Goal: Task Accomplishment & Management: Use online tool/utility

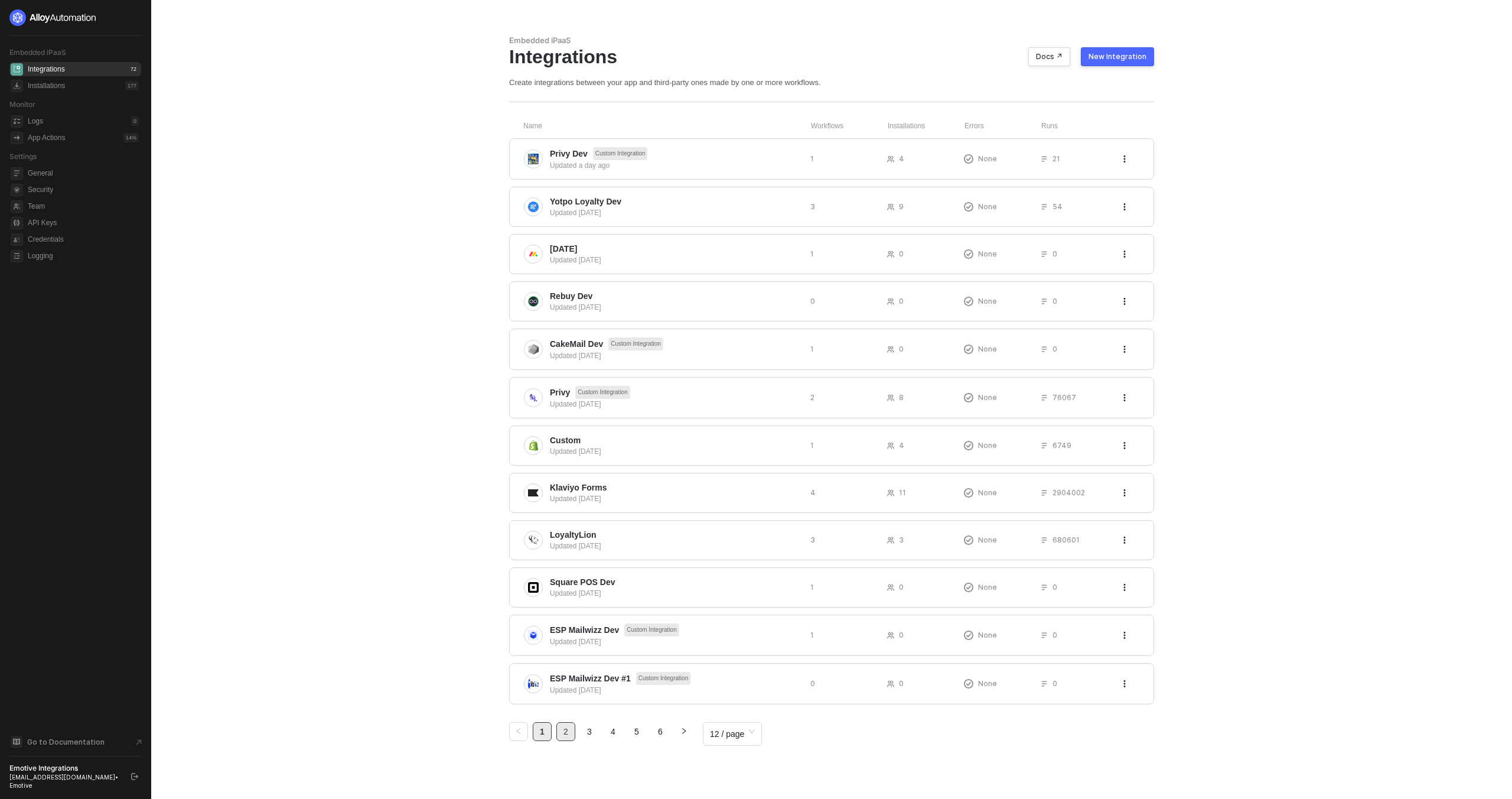
click at [571, 735] on link "2" at bounding box center [566, 731] width 17 height 17
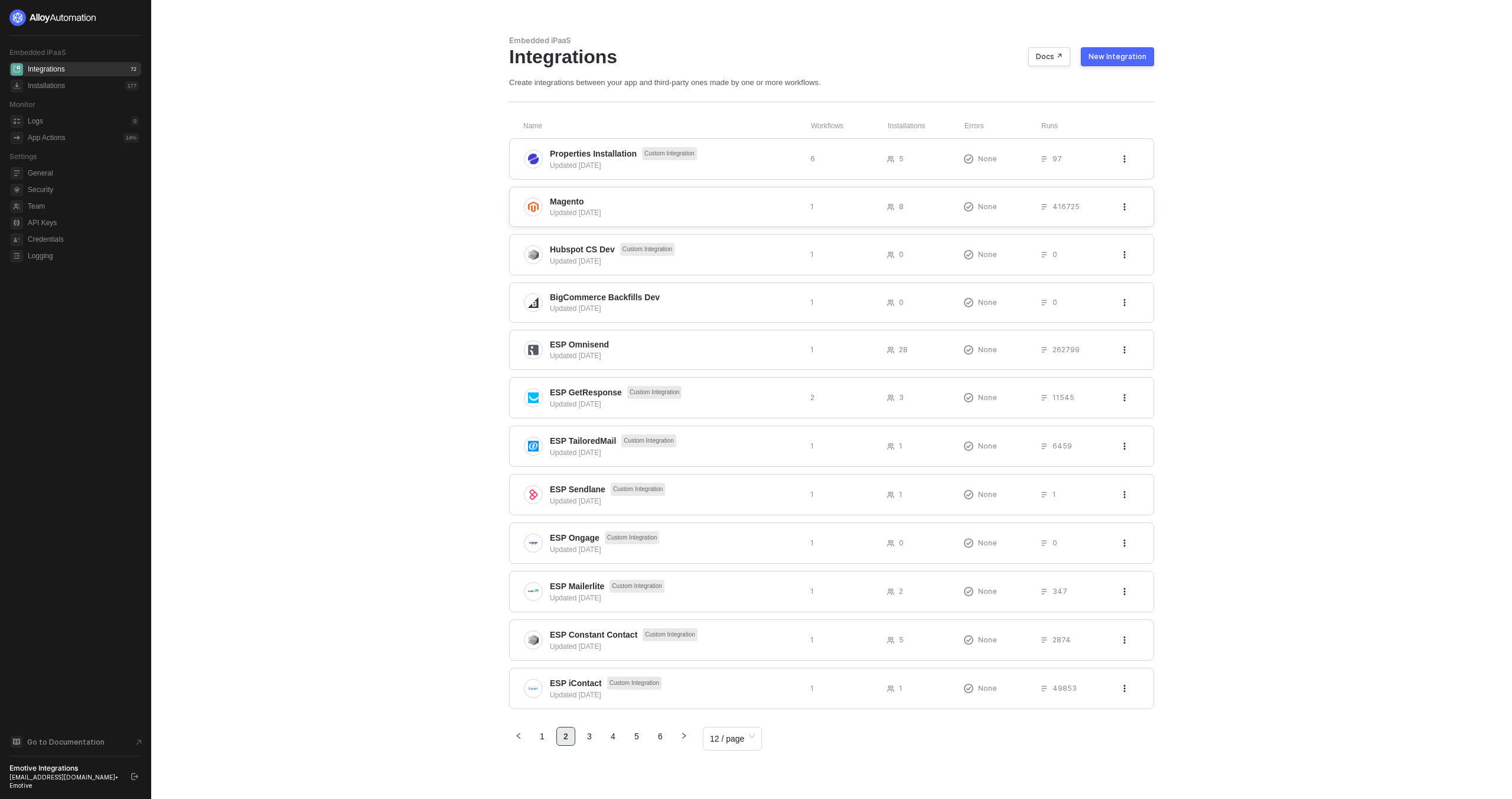
click at [566, 212] on div "Updated 8 months ago" at bounding box center [675, 212] width 251 height 11
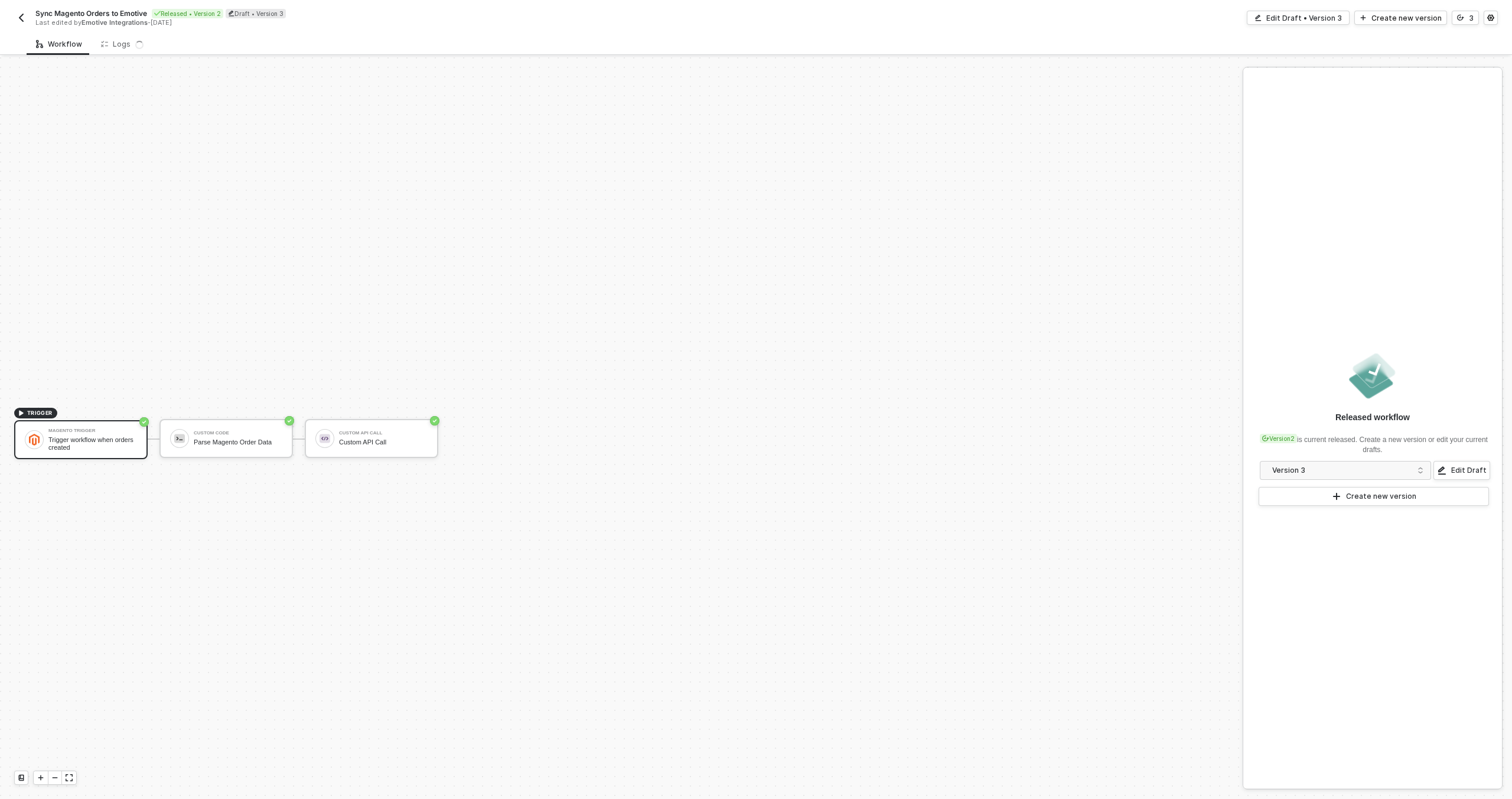
scroll to position [21, 0]
click at [123, 45] on div "Logs" at bounding box center [122, 44] width 43 height 9
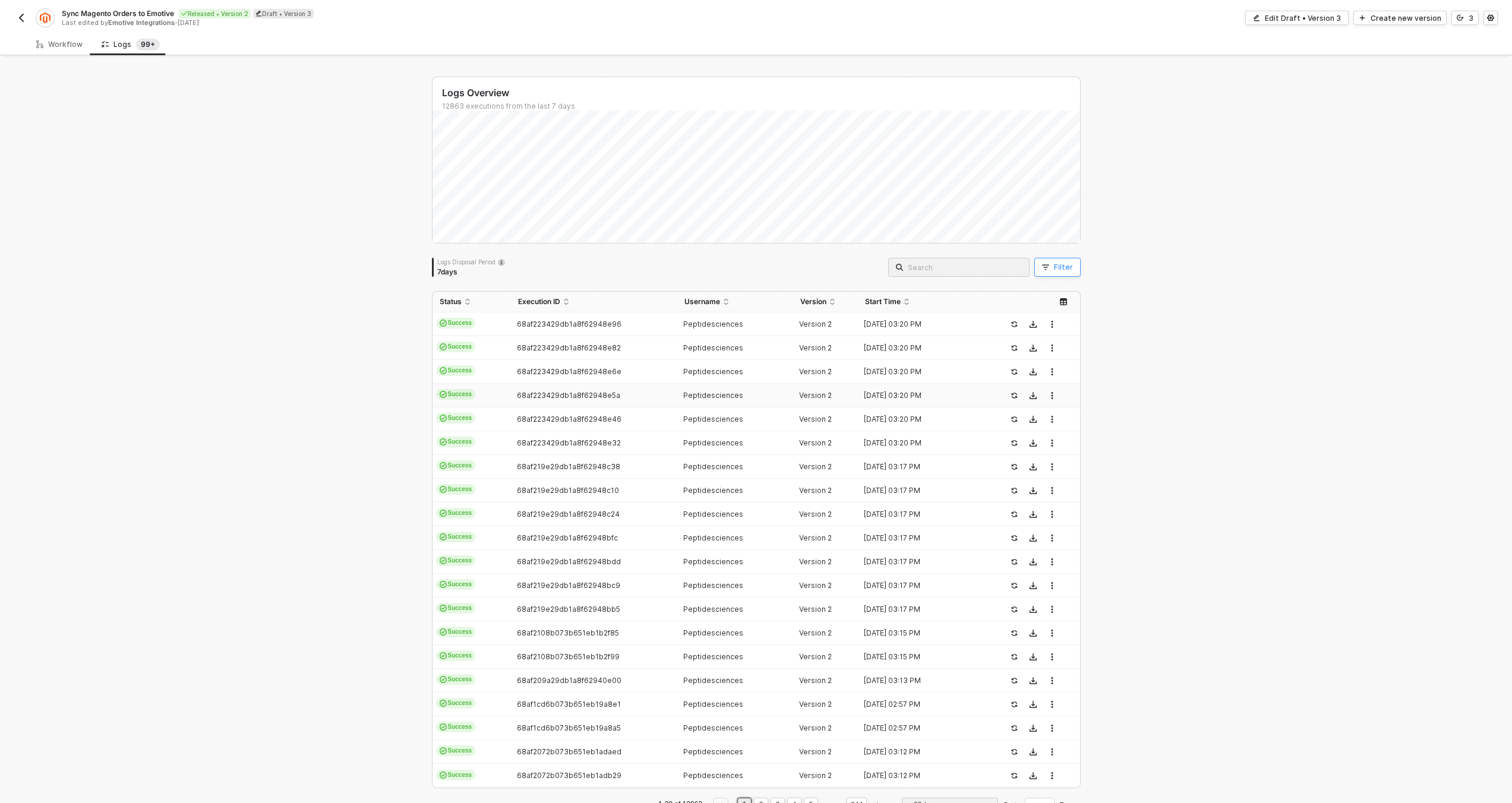
click at [1045, 269] on icon "button" at bounding box center [1045, 267] width 7 height 7
click at [1144, 329] on span at bounding box center [1151, 321] width 91 height 17
click at [1145, 436] on div "User ID" at bounding box center [1148, 430] width 86 height 19
click at [1240, 325] on span at bounding box center [1255, 321] width 91 height 17
click at [1243, 342] on div "Equals" at bounding box center [1252, 344] width 86 height 19
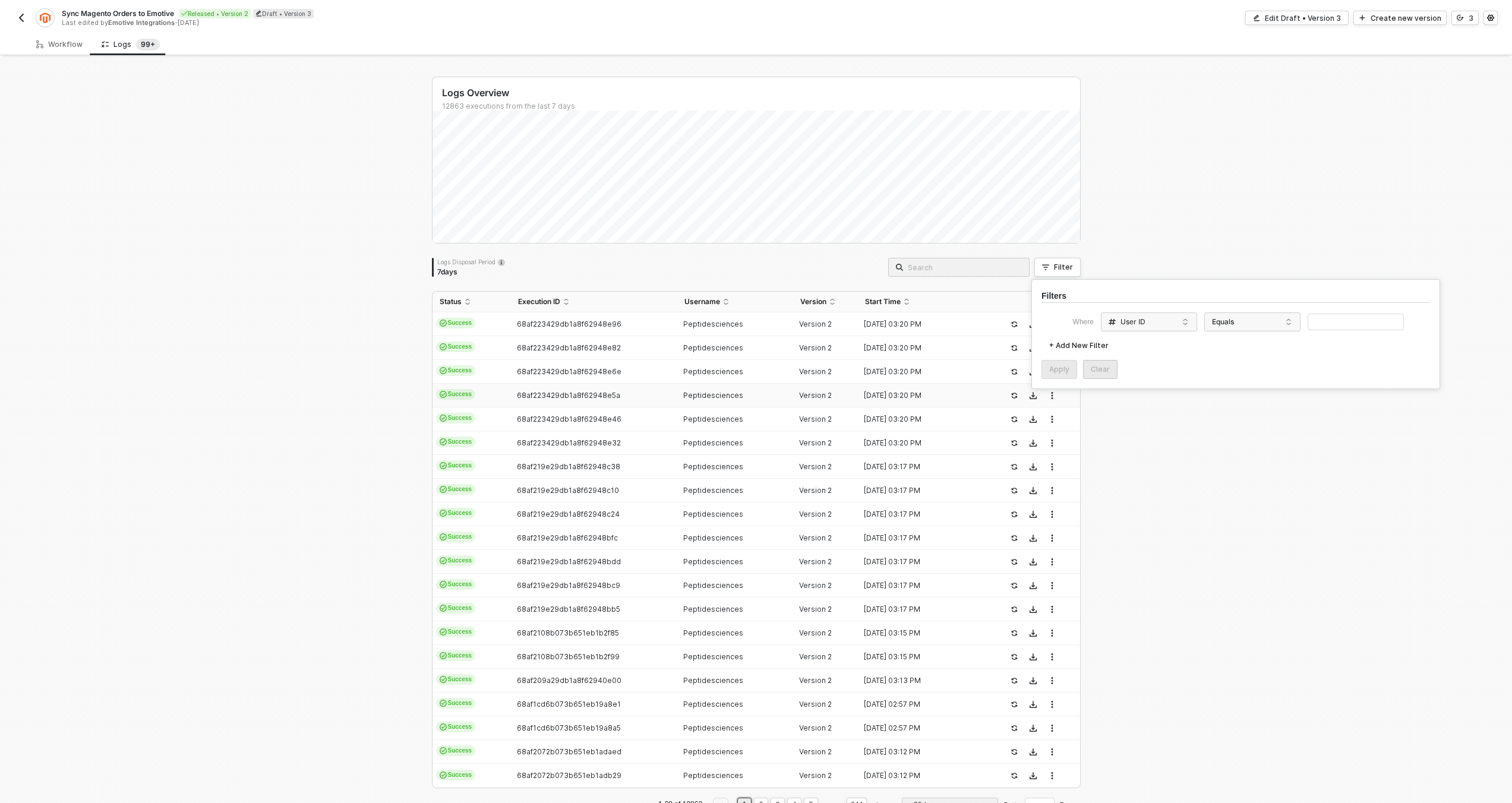
click at [1318, 312] on div "Where User ID Equals" at bounding box center [1236, 321] width 389 height 19
click at [1319, 321] on input "text" at bounding box center [1356, 322] width 96 height 17
click at [1053, 368] on div "Apply" at bounding box center [1059, 369] width 20 height 9
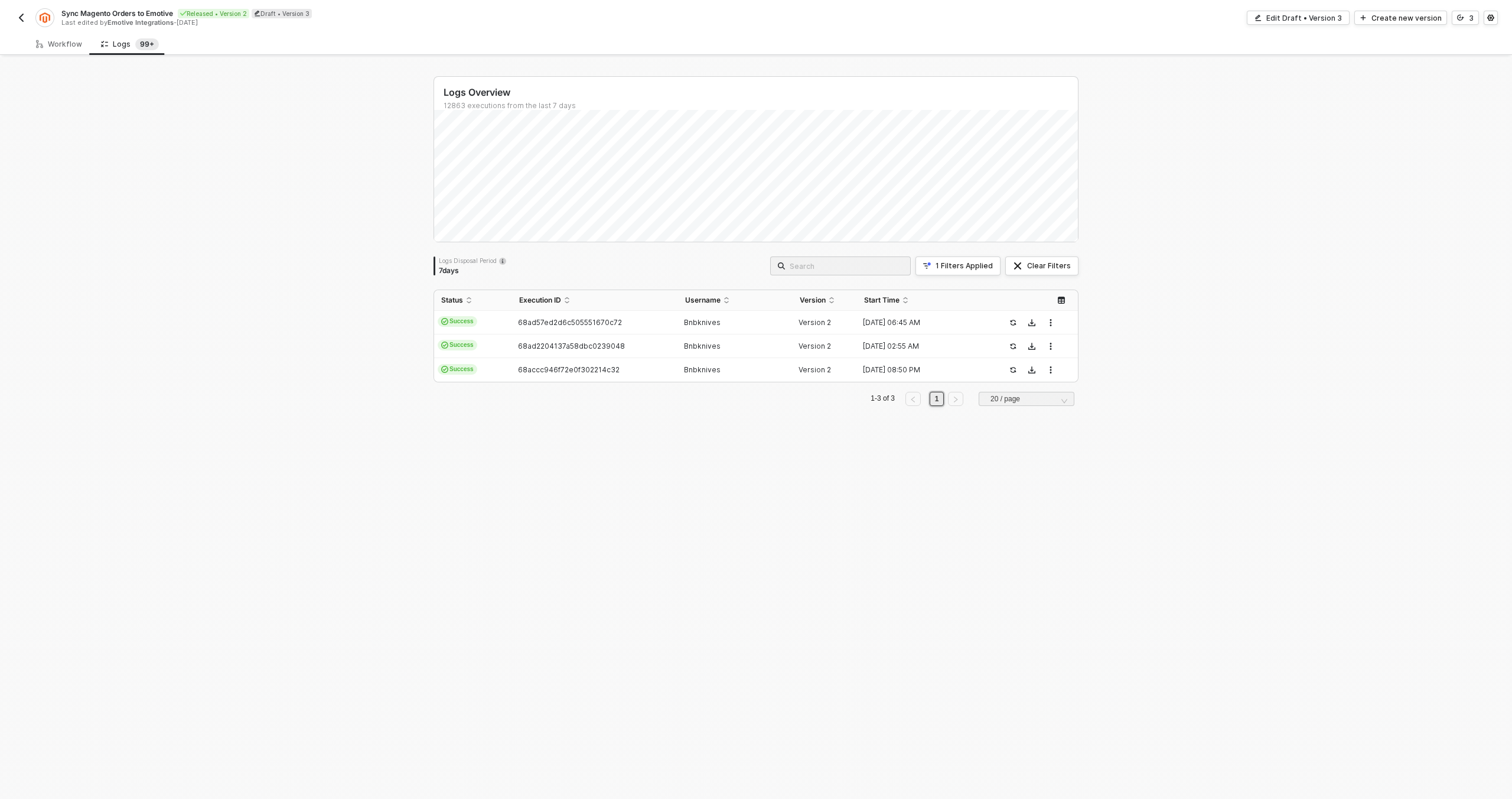
click at [656, 383] on div "Status Execution ID Username Version Start Time Success 68ad57ed2d6c505551670c7…" at bounding box center [756, 348] width 645 height 117
click at [659, 375] on td "68accc946f72e0f302214c32" at bounding box center [595, 370] width 165 height 24
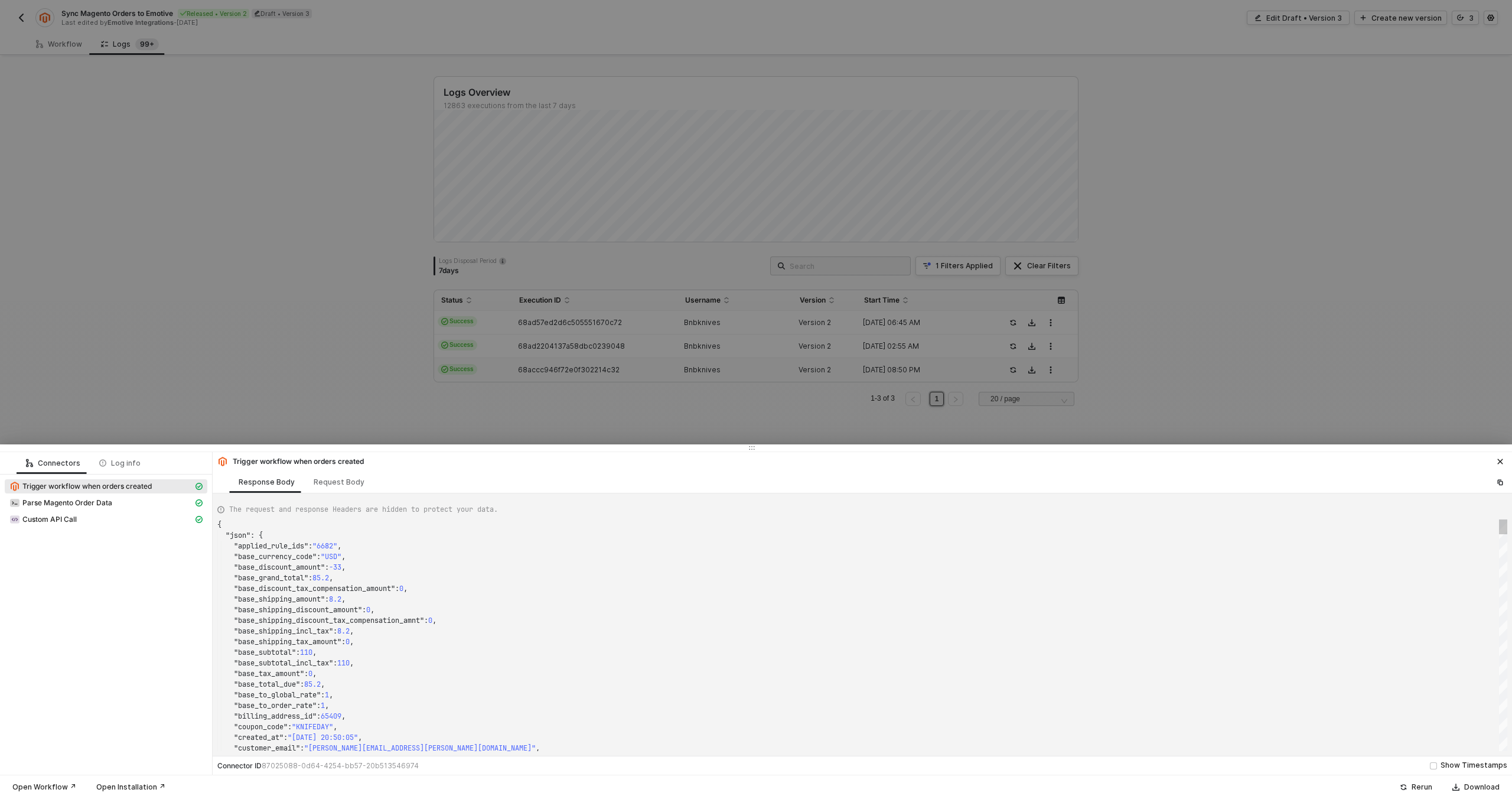
scroll to position [107, 0]
click at [152, 500] on div "Parse Magento Order Data" at bounding box center [101, 502] width 183 height 11
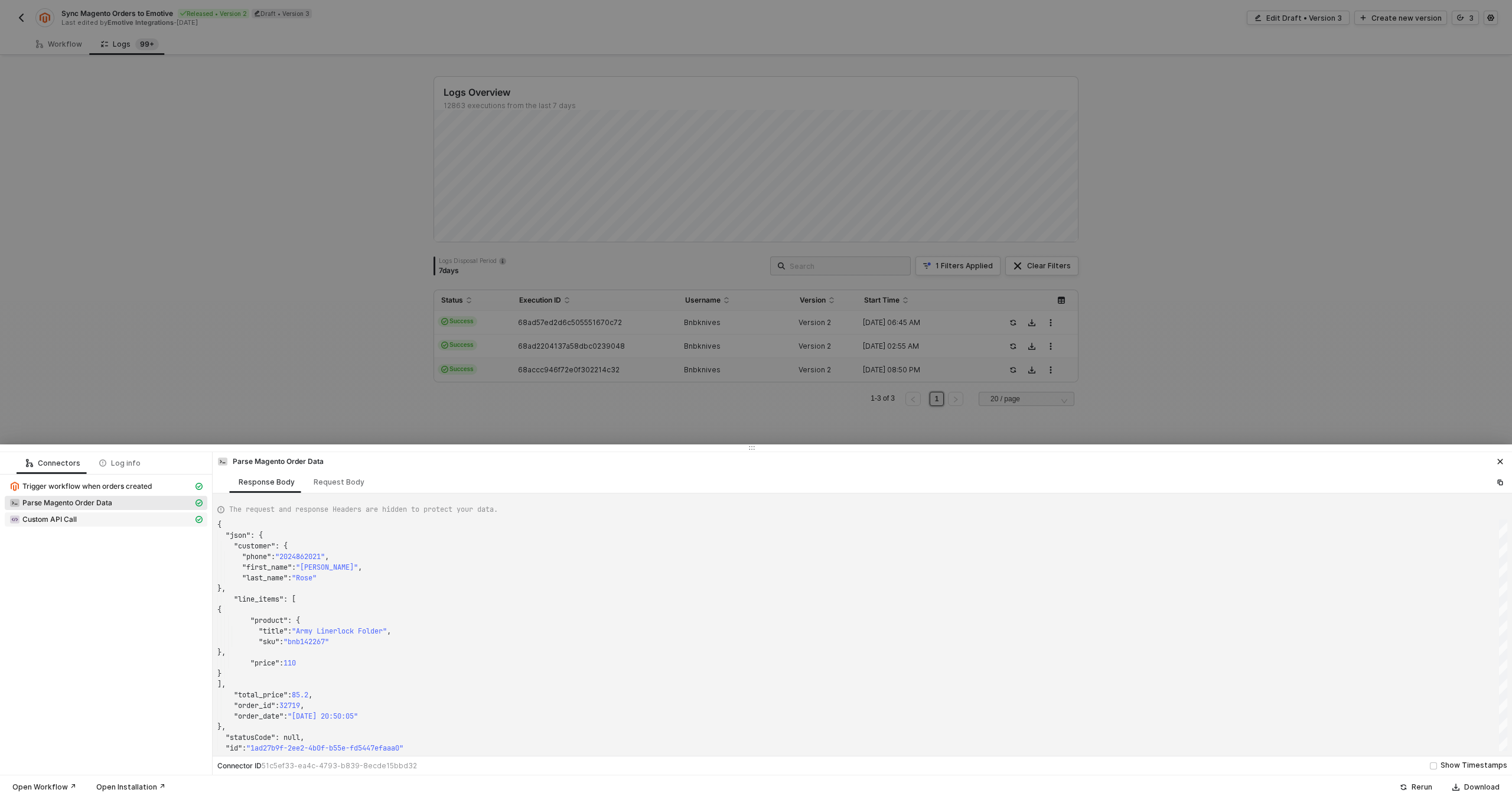
click at [123, 521] on div "Custom API Call" at bounding box center [101, 519] width 183 height 11
type textarea "{ "json": { "data": { "reference_id": "00C7A6D697DBEE8BCECBB5EFBAB49E91", "time…"
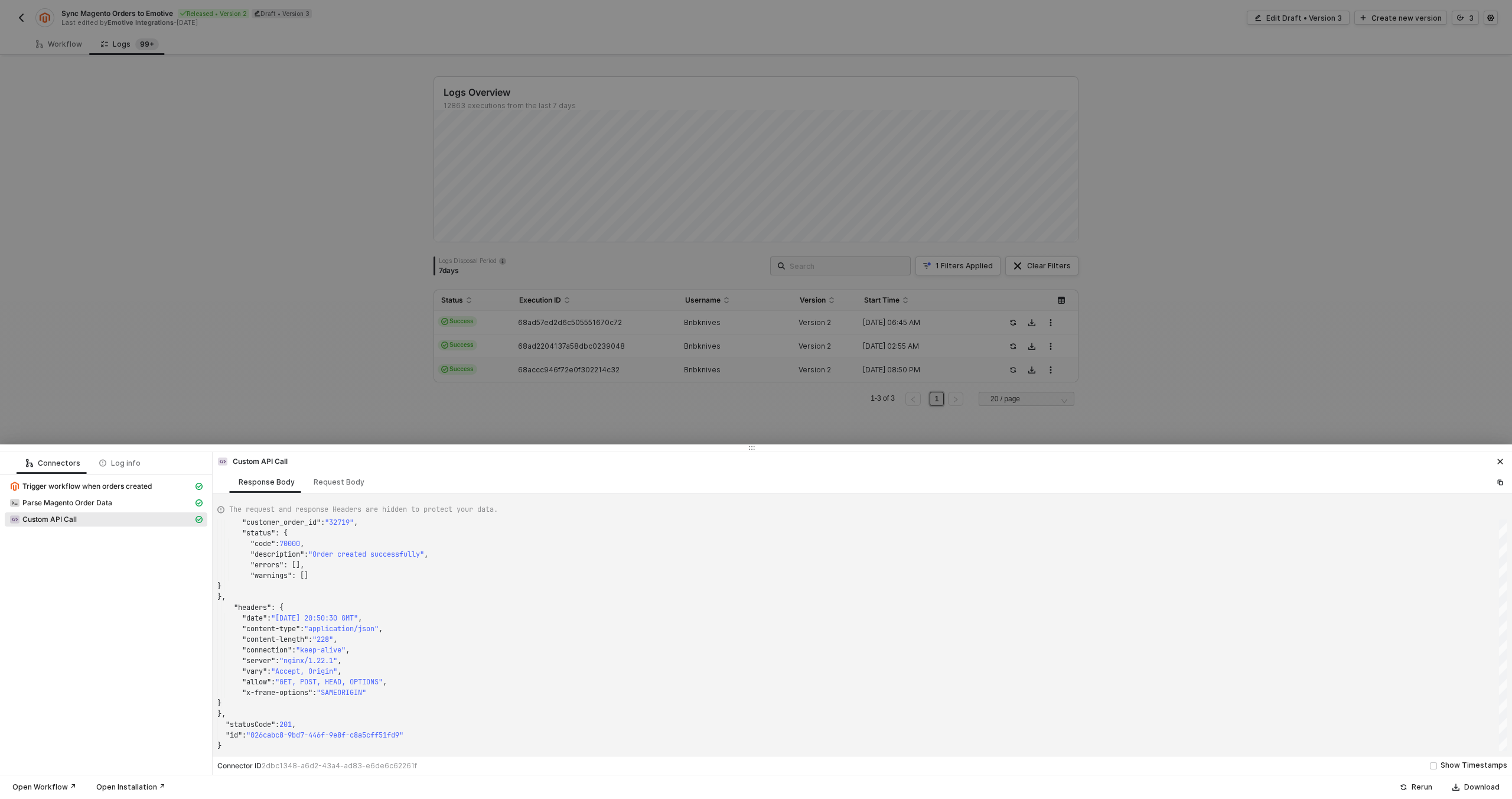
click at [618, 394] on div at bounding box center [756, 399] width 1512 height 799
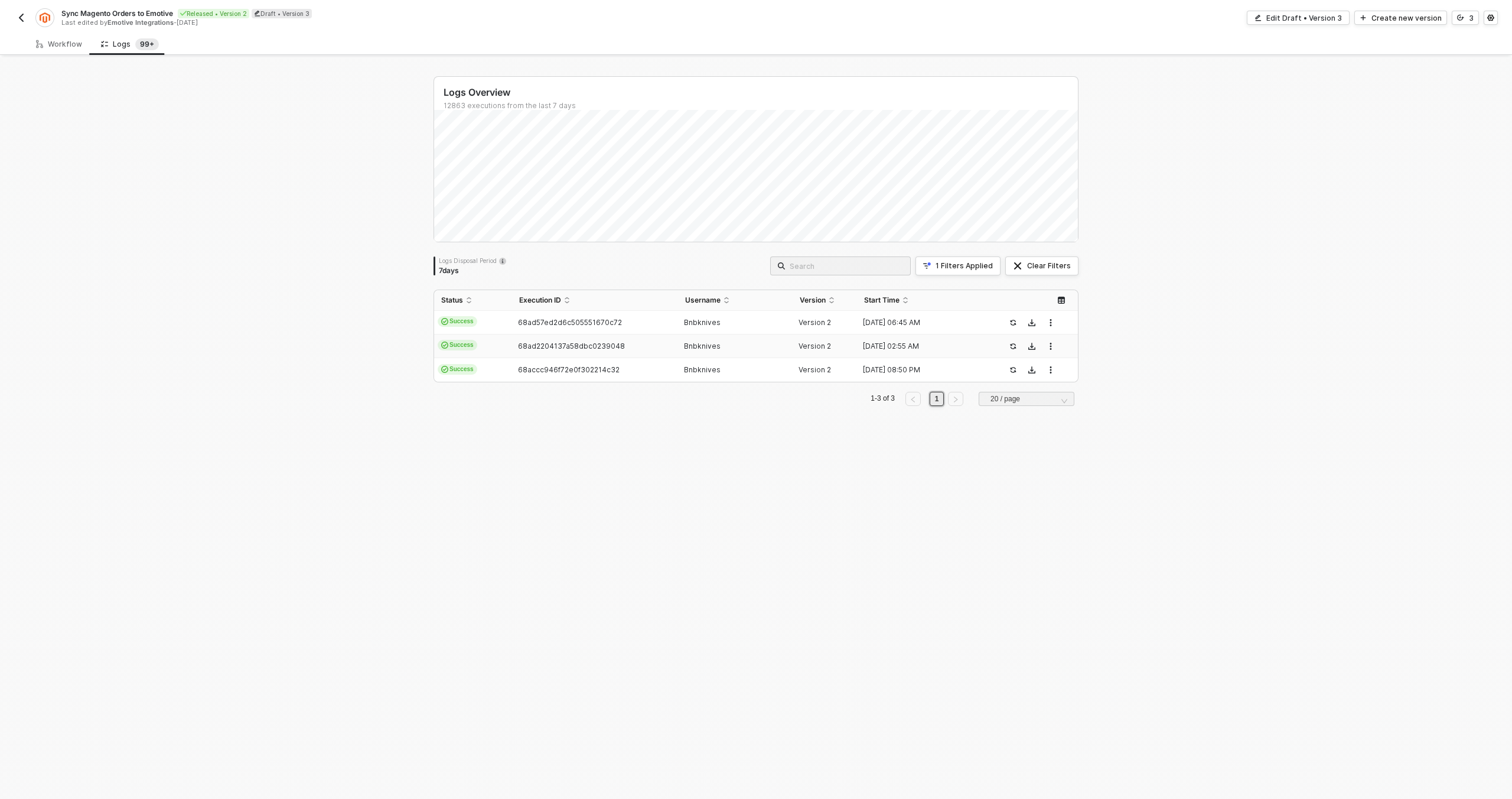
click at [618, 348] on div "68ad2204137a58dbc0239048" at bounding box center [590, 345] width 156 height 9
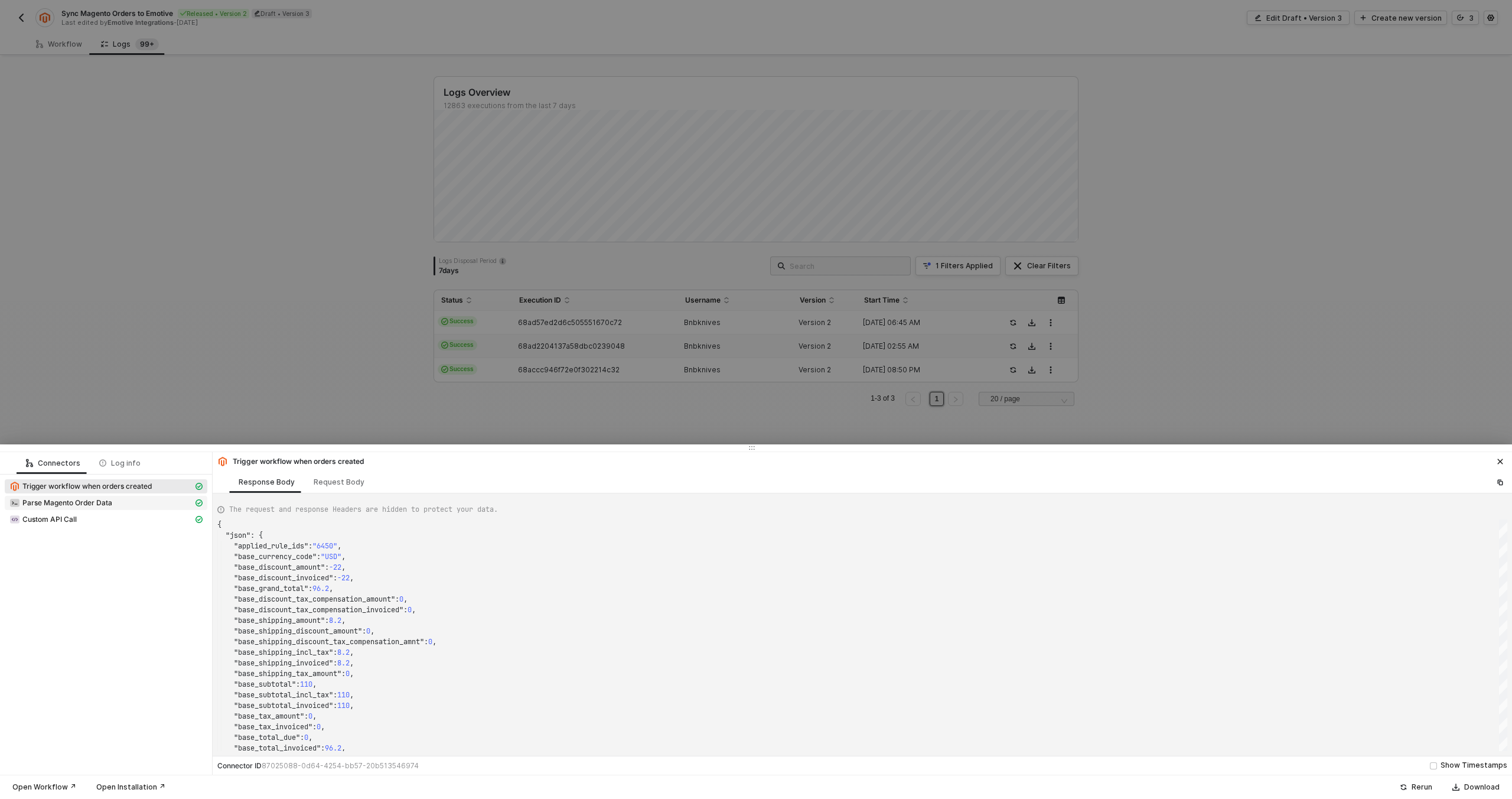
click at [130, 498] on div "Parse Magento Order Data" at bounding box center [101, 502] width 183 height 11
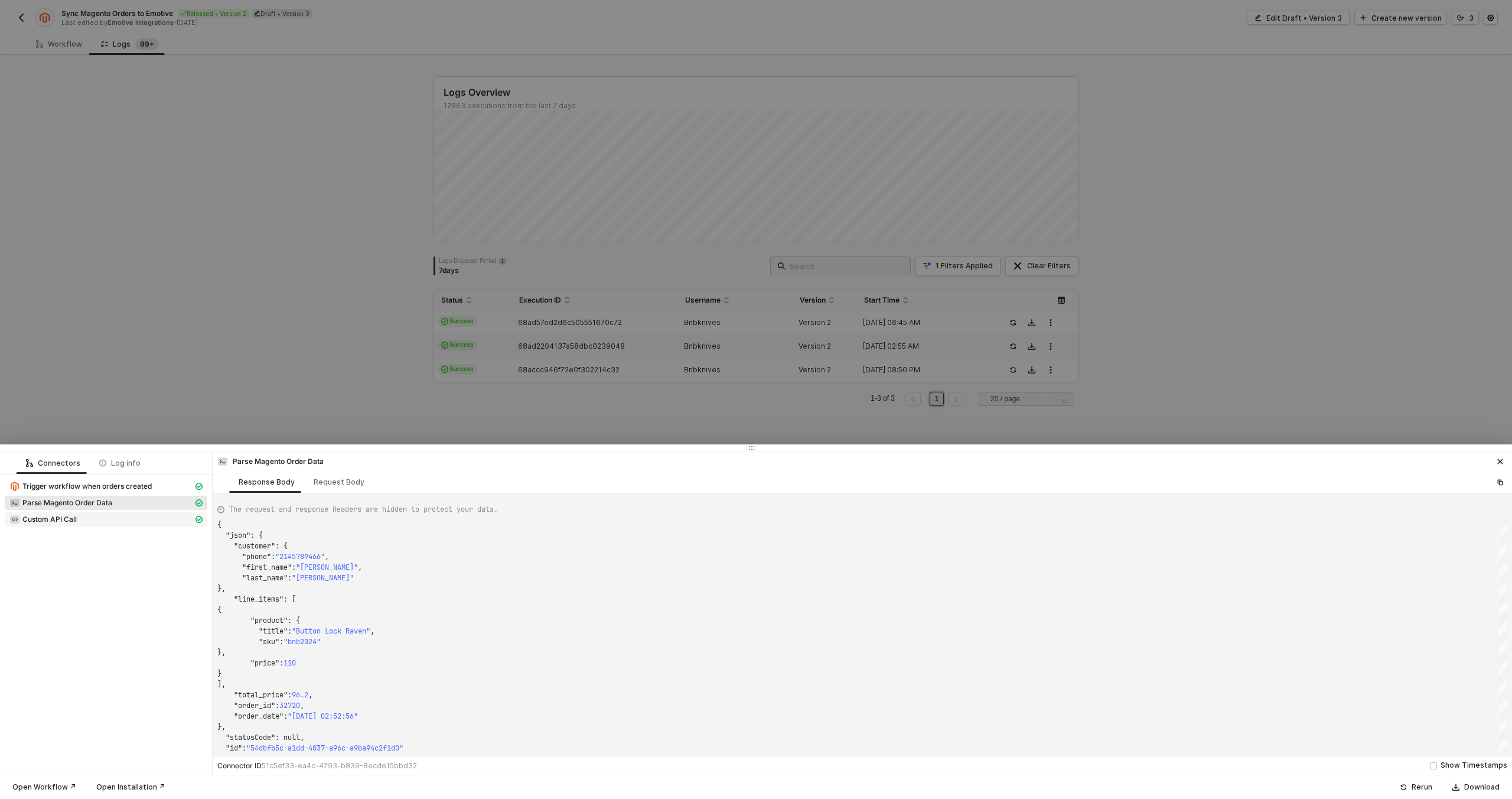
click at [130, 514] on div "Custom API Call" at bounding box center [101, 519] width 183 height 11
type textarea "{ "json": { "data": { "reference_id": "00C7A7798D932666298C960EDFA59546", "time…"
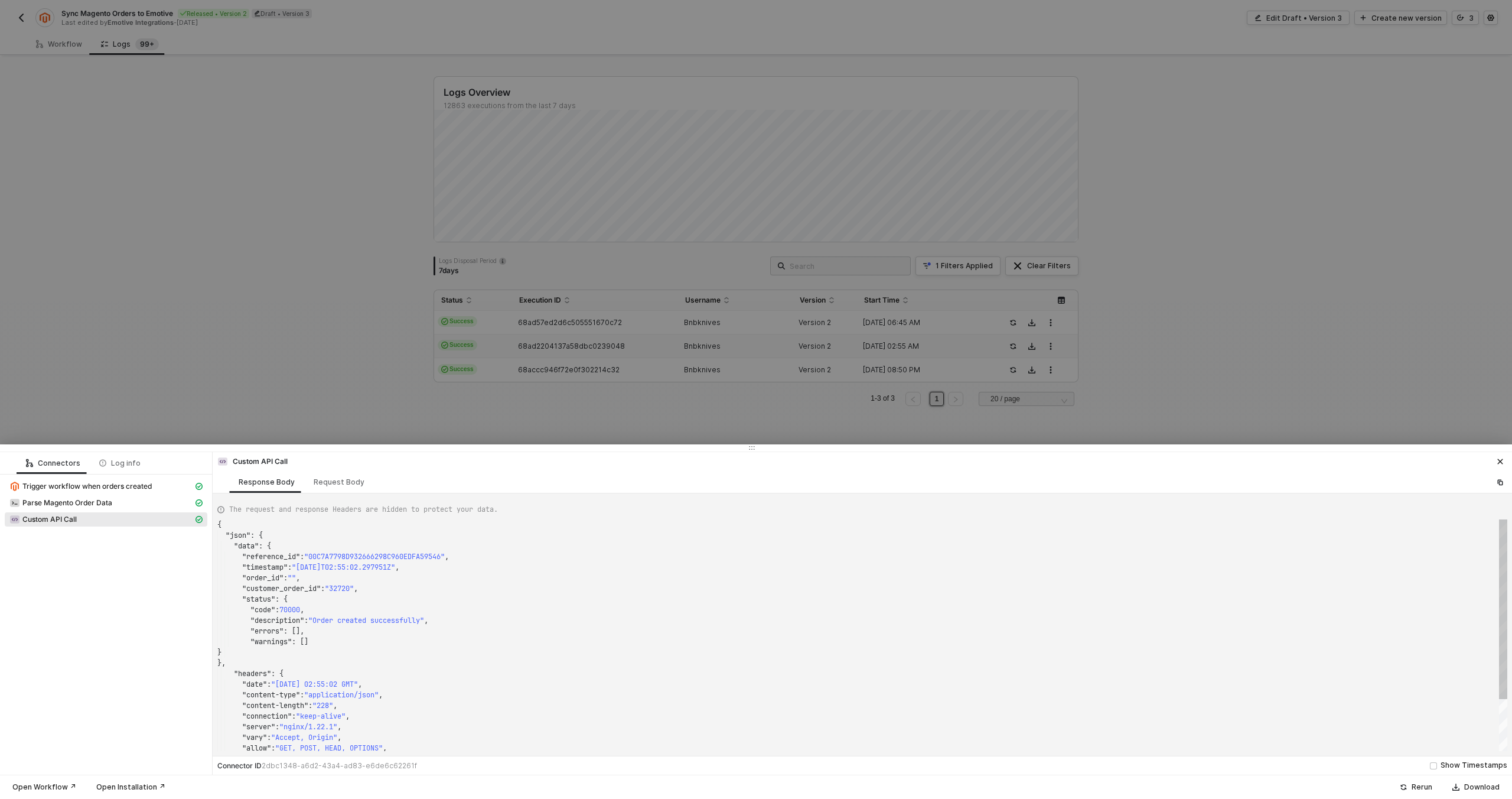
click at [666, 384] on div at bounding box center [756, 399] width 1512 height 799
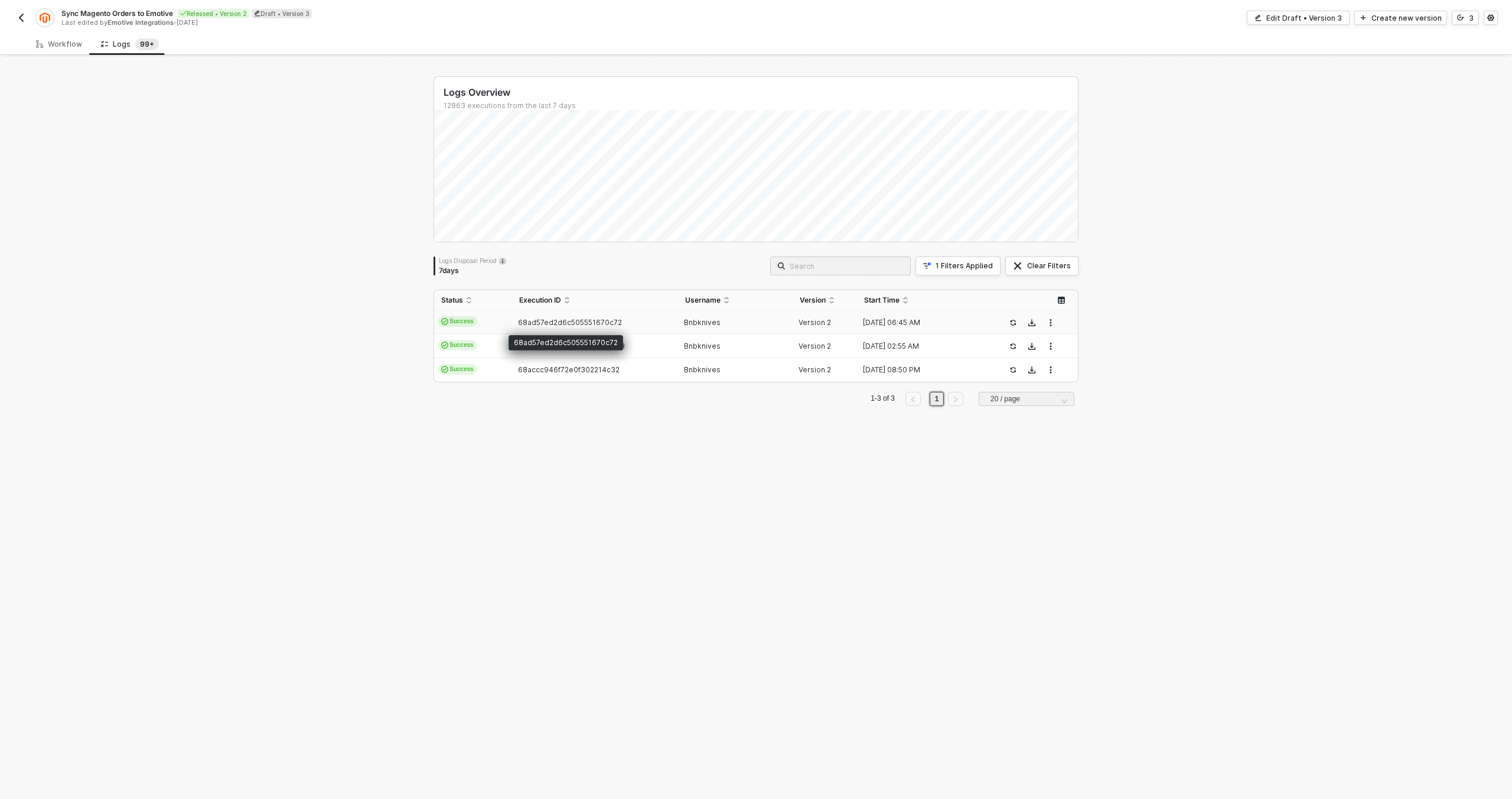
click at [604, 326] on span "68ad57ed2d6c505551670c72" at bounding box center [570, 322] width 104 height 9
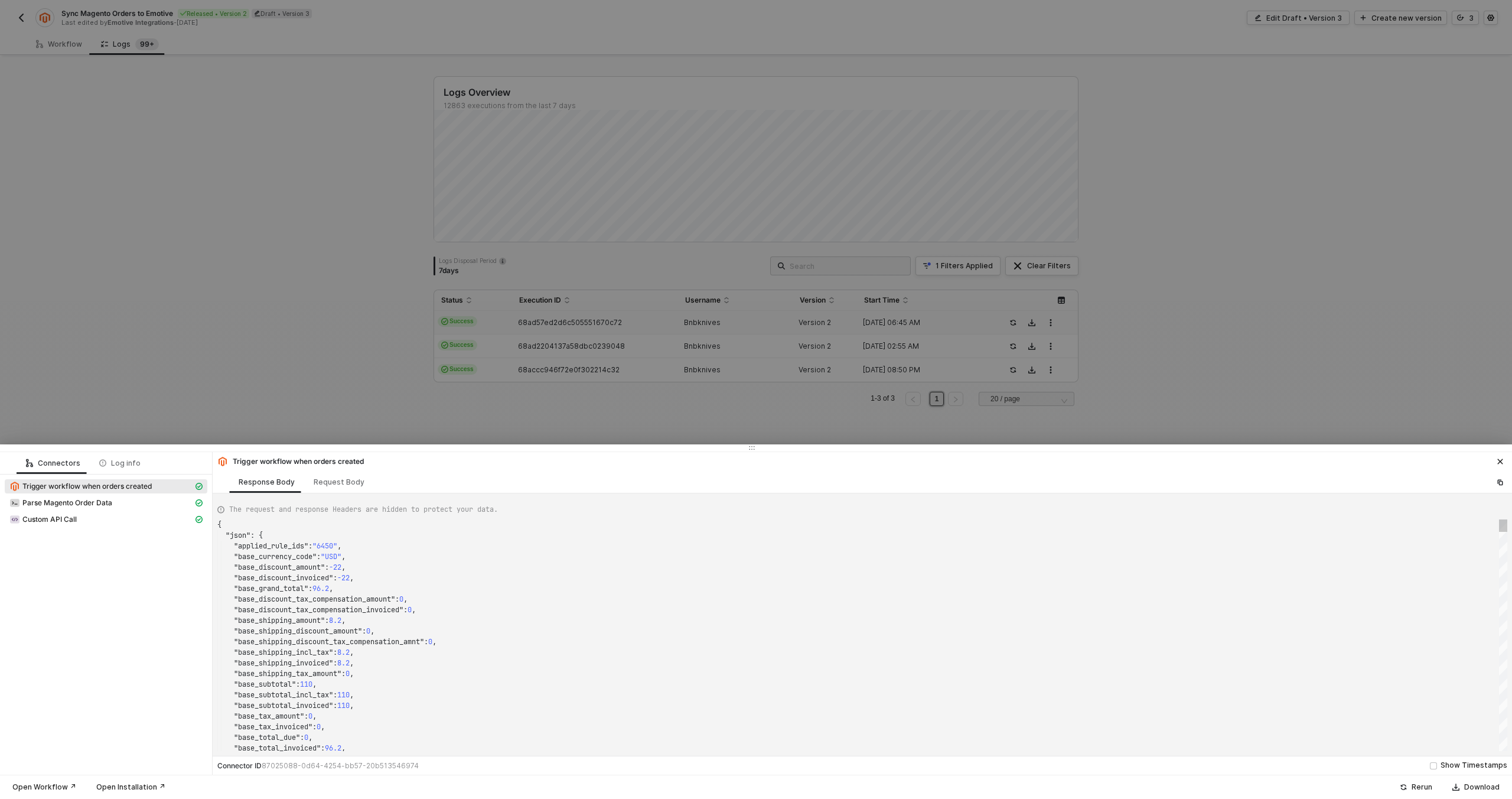
type textarea "{ "json": { "applied_rule_ids": "6682", "base_currency_code": "USD", "base_disc…"
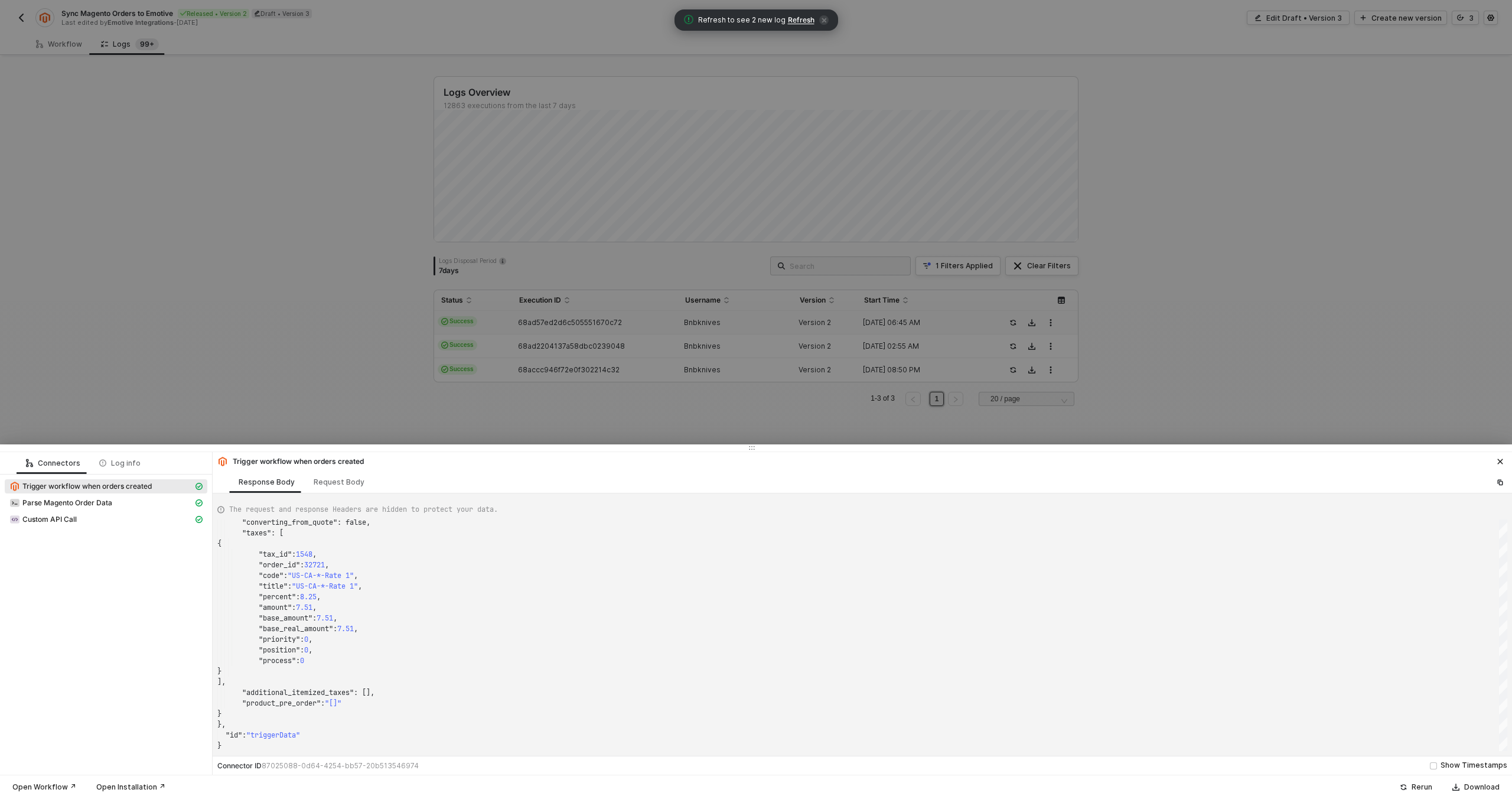
click at [607, 268] on div at bounding box center [756, 399] width 1512 height 799
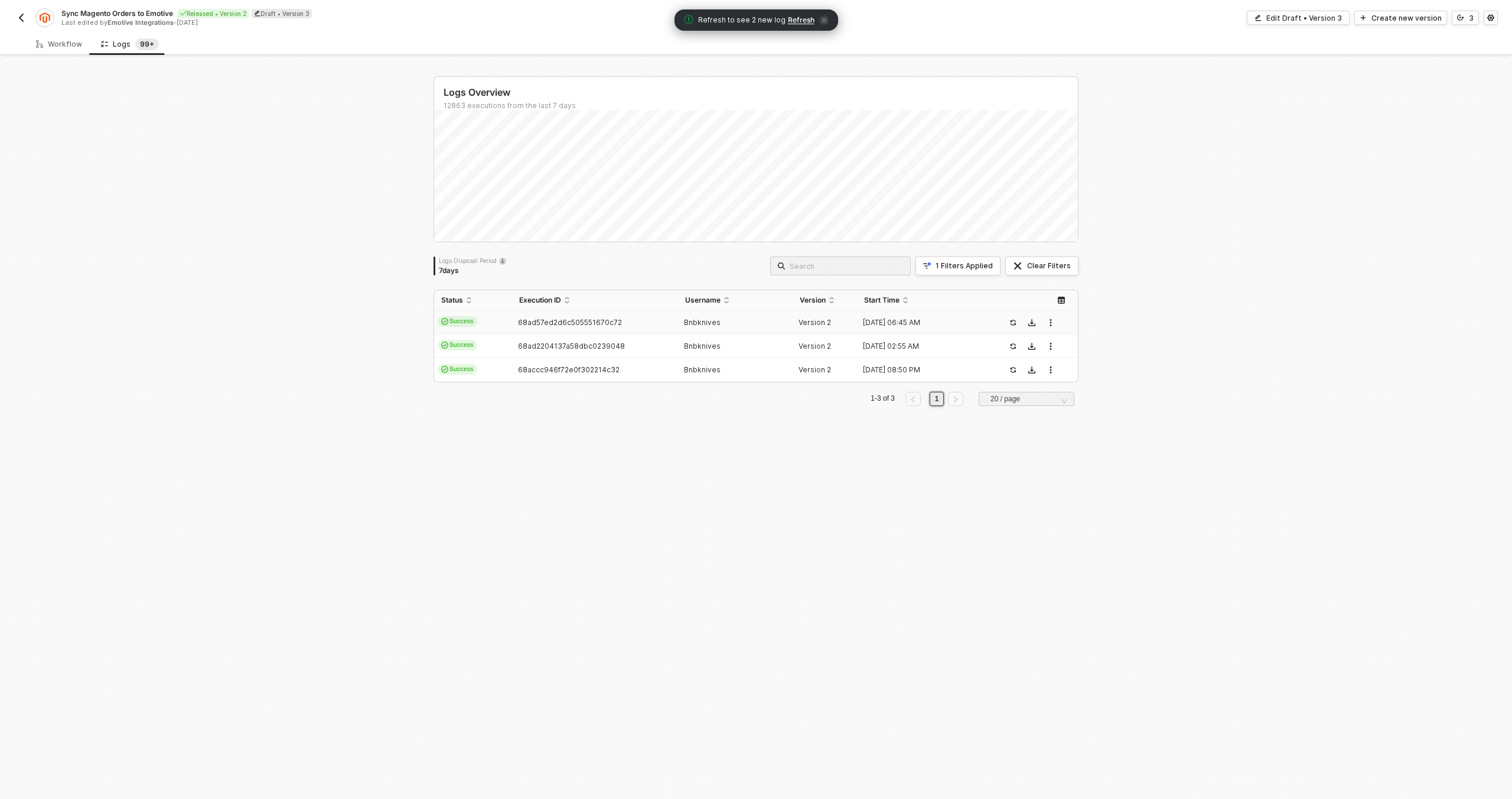
click at [802, 16] on span "Refresh" at bounding box center [801, 20] width 26 height 9
click at [1010, 264] on button "Clear Filters" at bounding box center [1042, 265] width 73 height 19
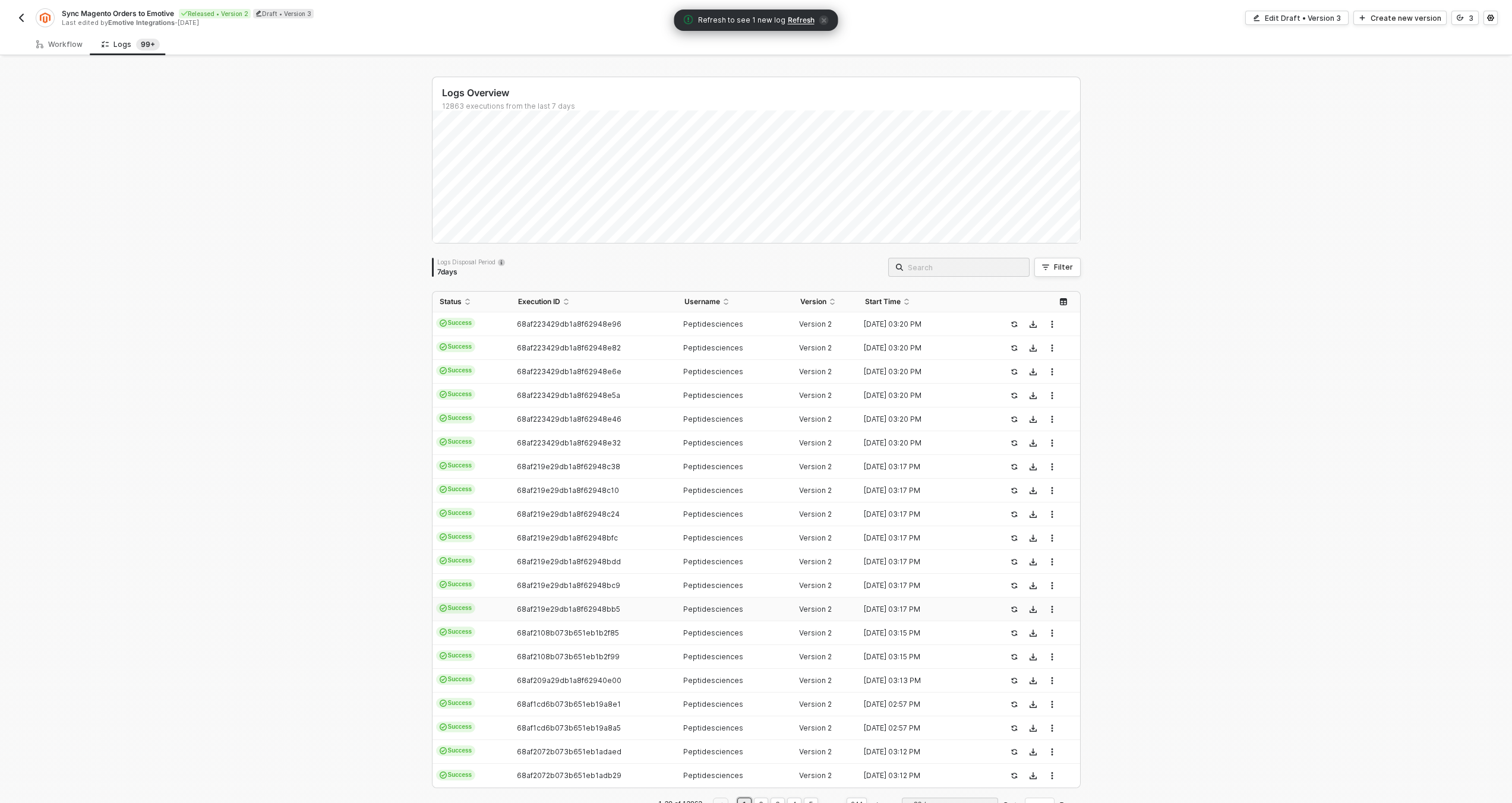
scroll to position [37, 0]
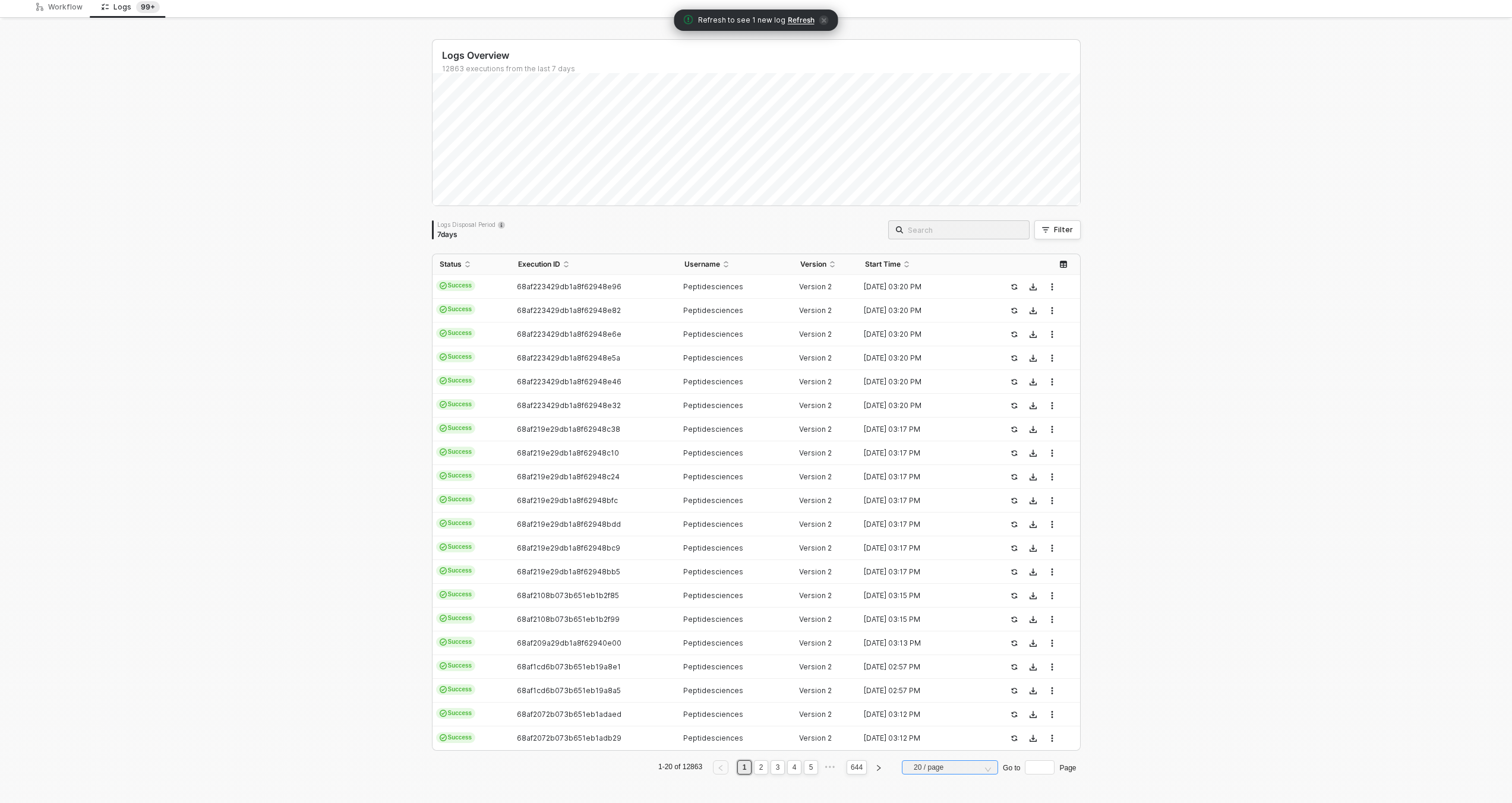
click at [938, 771] on span "20 / page" at bounding box center [952, 767] width 77 height 17
click at [941, 751] on div "50 / page" at bounding box center [949, 747] width 77 height 13
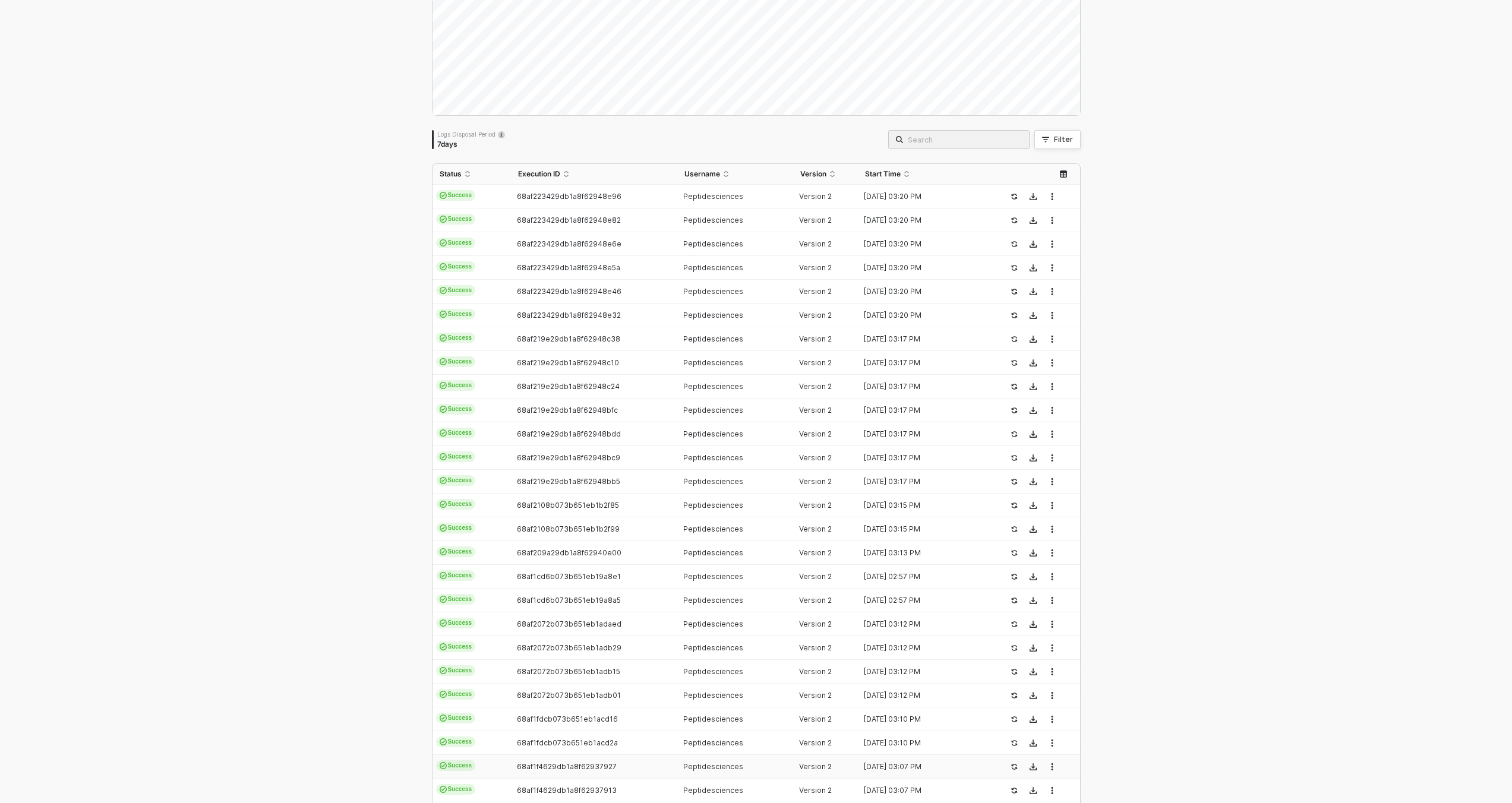
scroll to position [0, 0]
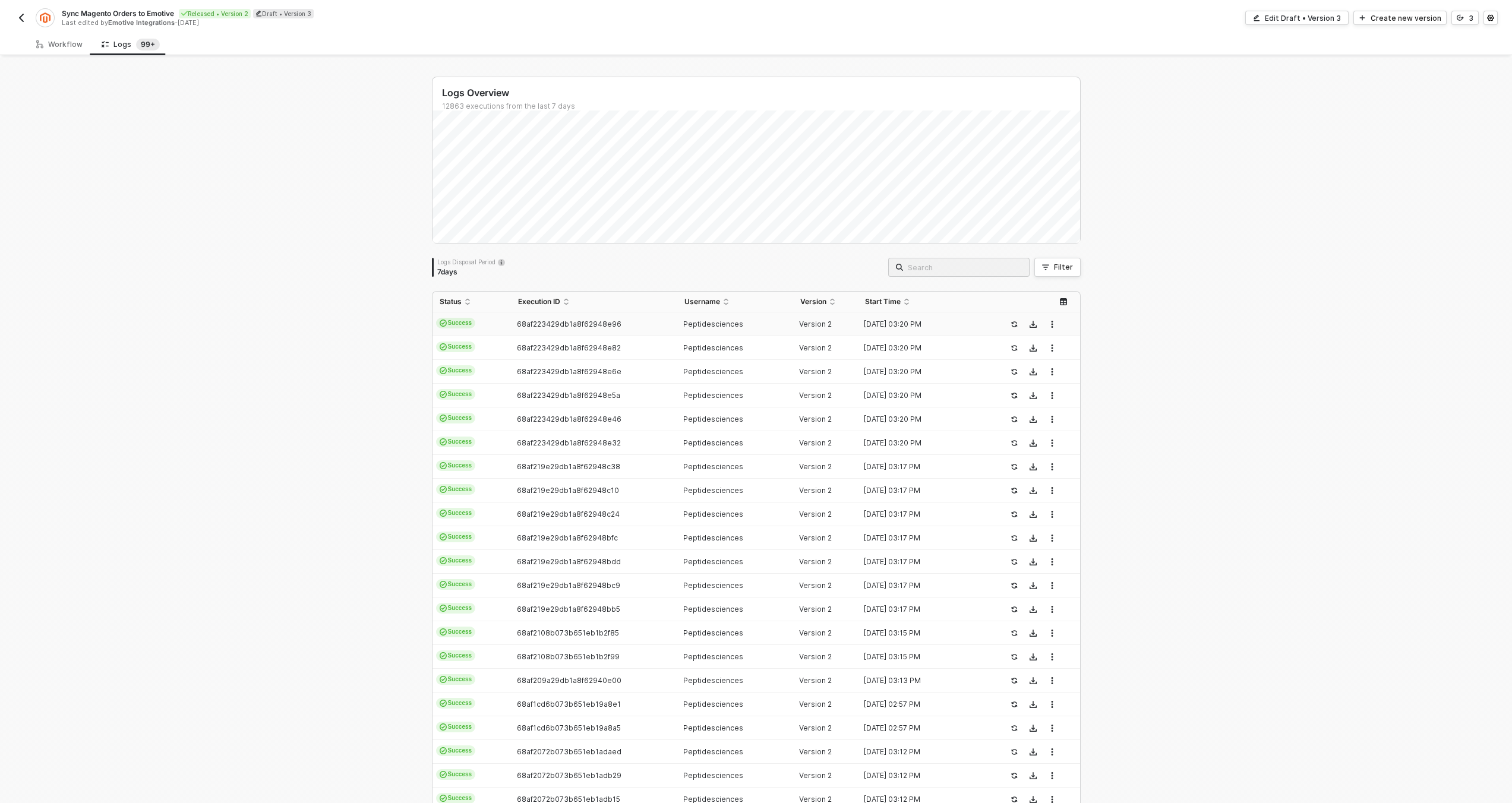
click at [722, 329] on td "Peptidesciences" at bounding box center [736, 324] width 116 height 24
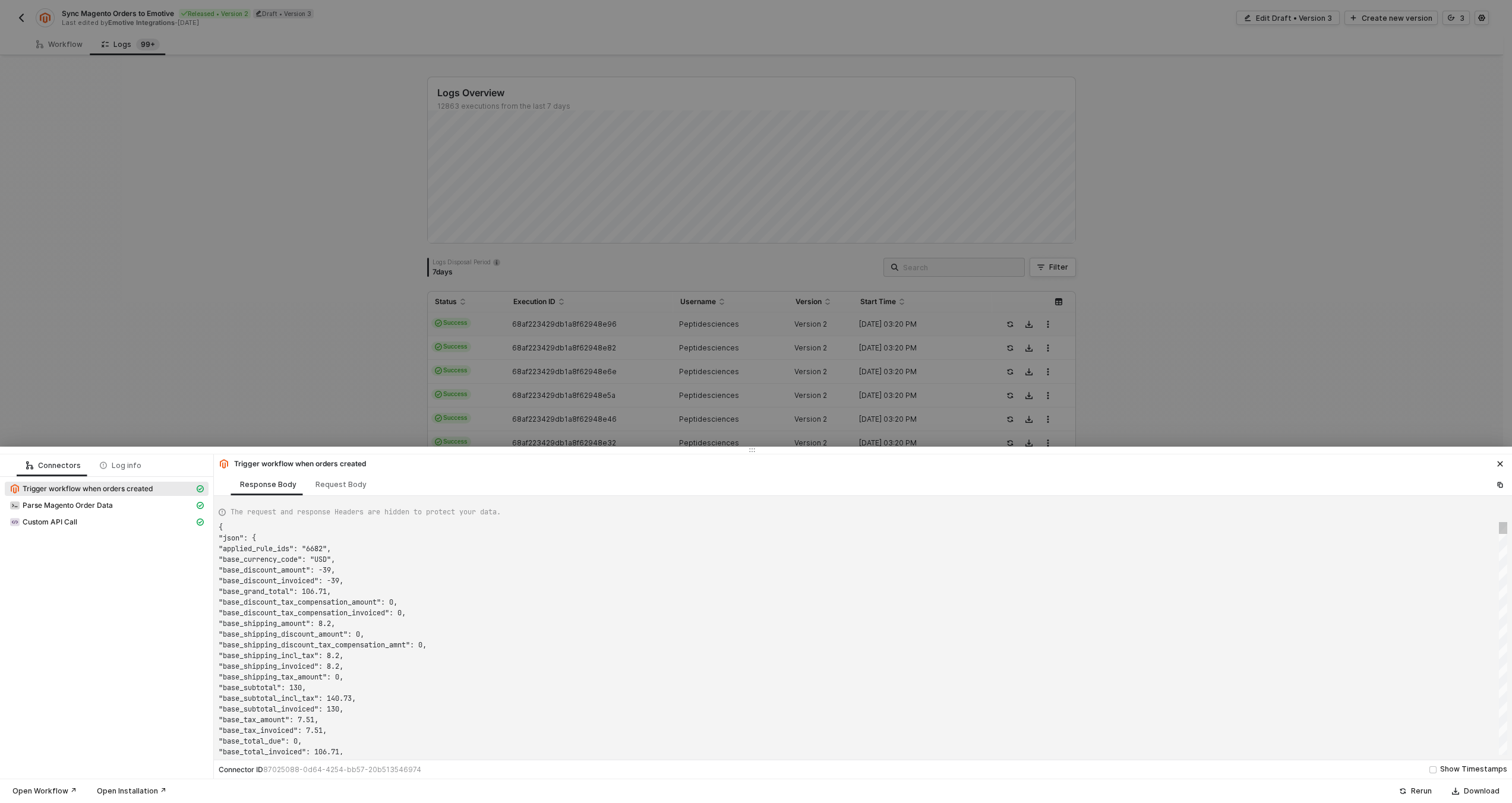
scroll to position [107, 0]
type textarea "{ "json": { "applied_rule_ids": "11360", "base_currency_code": "USD", "base_dis…"
